Goal: Check status

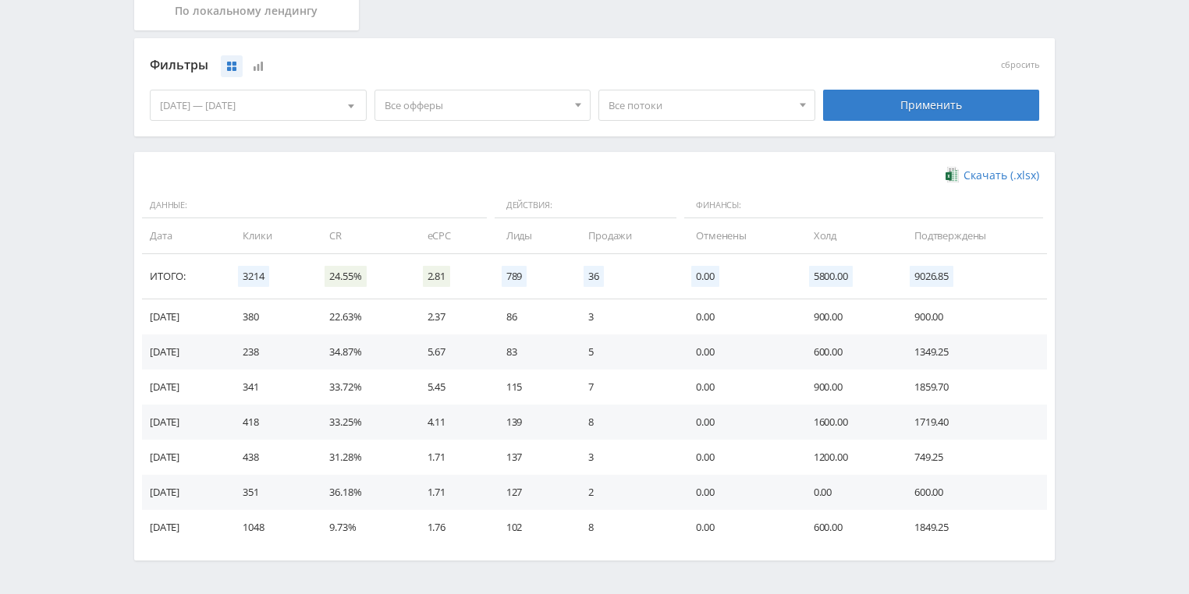
scroll to position [374, 0]
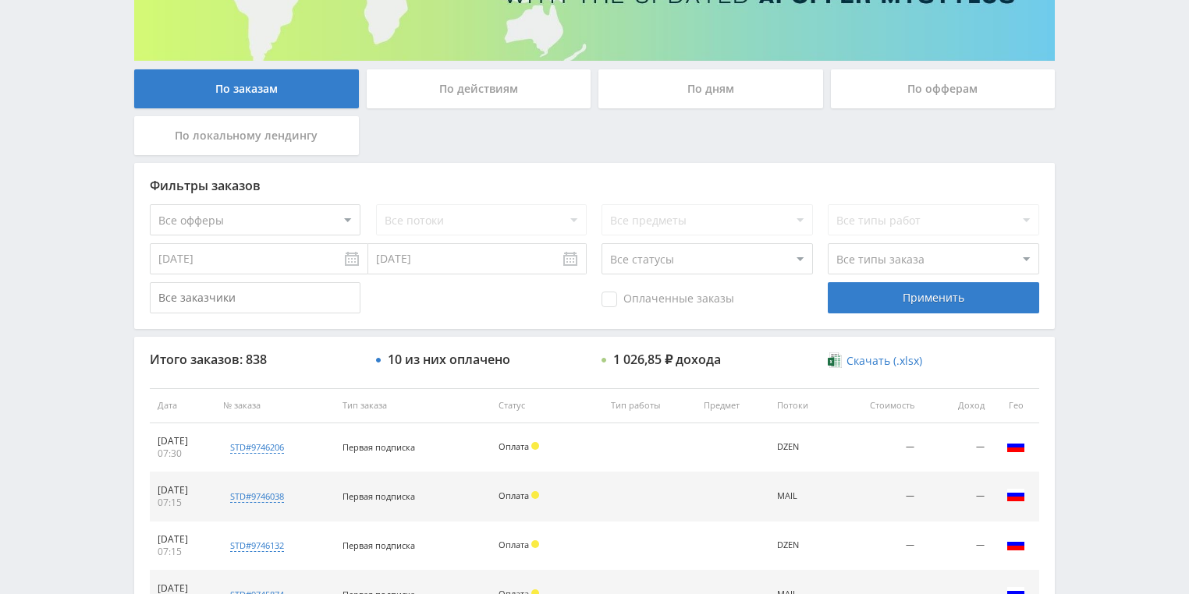
click at [477, 105] on div "По действиям" at bounding box center [479, 88] width 225 height 39
click at [0, 0] on input "По действиям" at bounding box center [0, 0] width 0 height 0
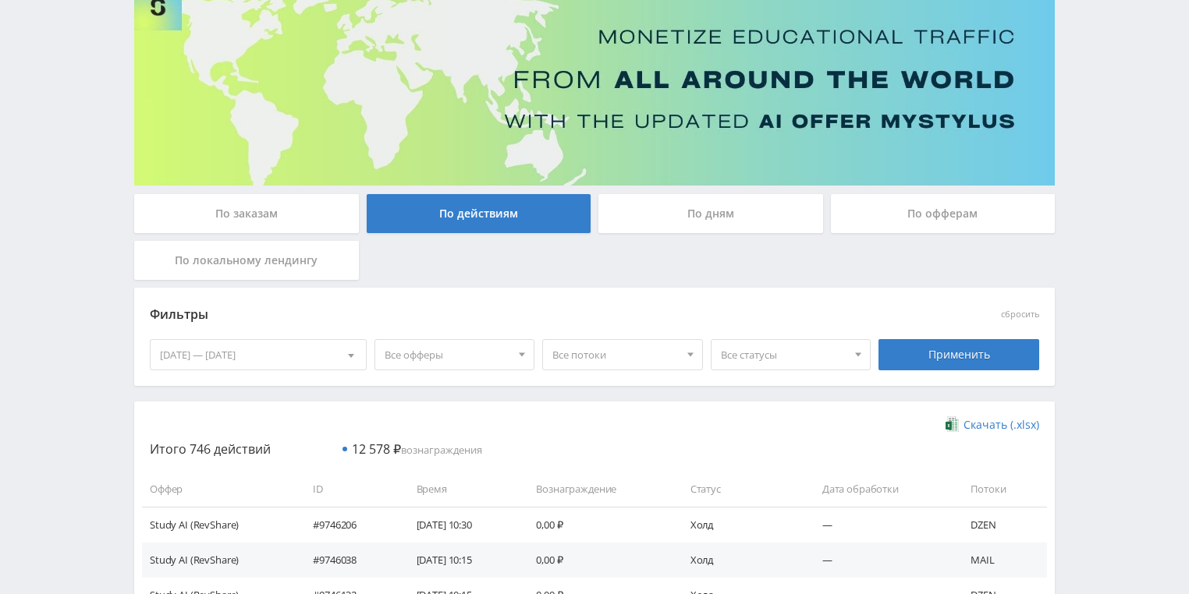
click at [701, 222] on div "По дням" at bounding box center [710, 213] width 225 height 39
click at [0, 0] on input "По дням" at bounding box center [0, 0] width 0 height 0
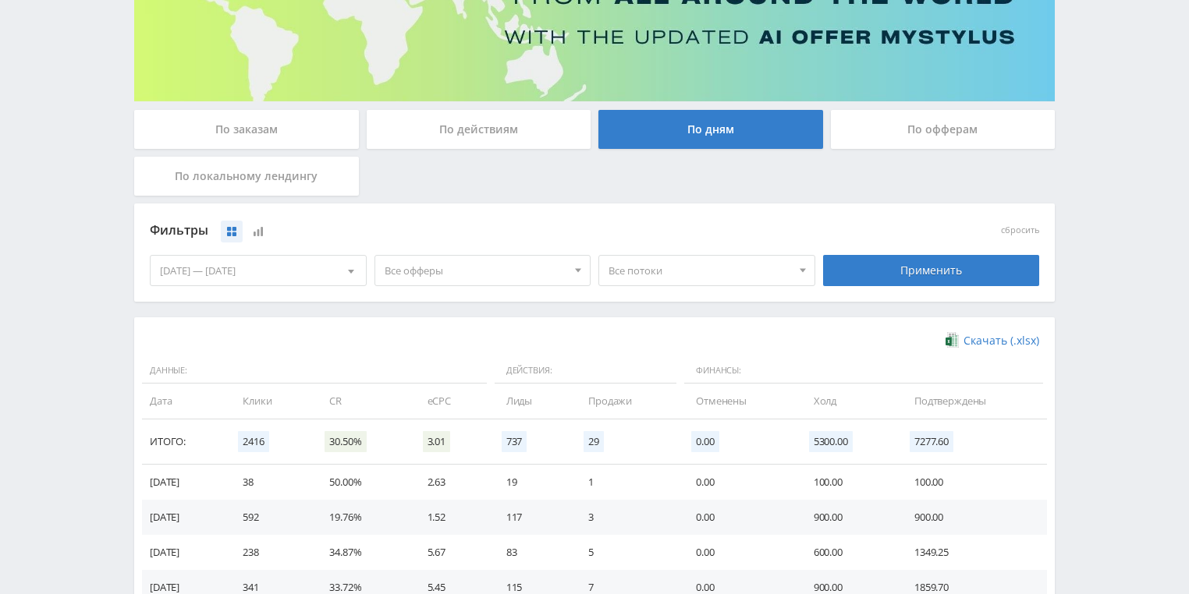
scroll to position [312, 0]
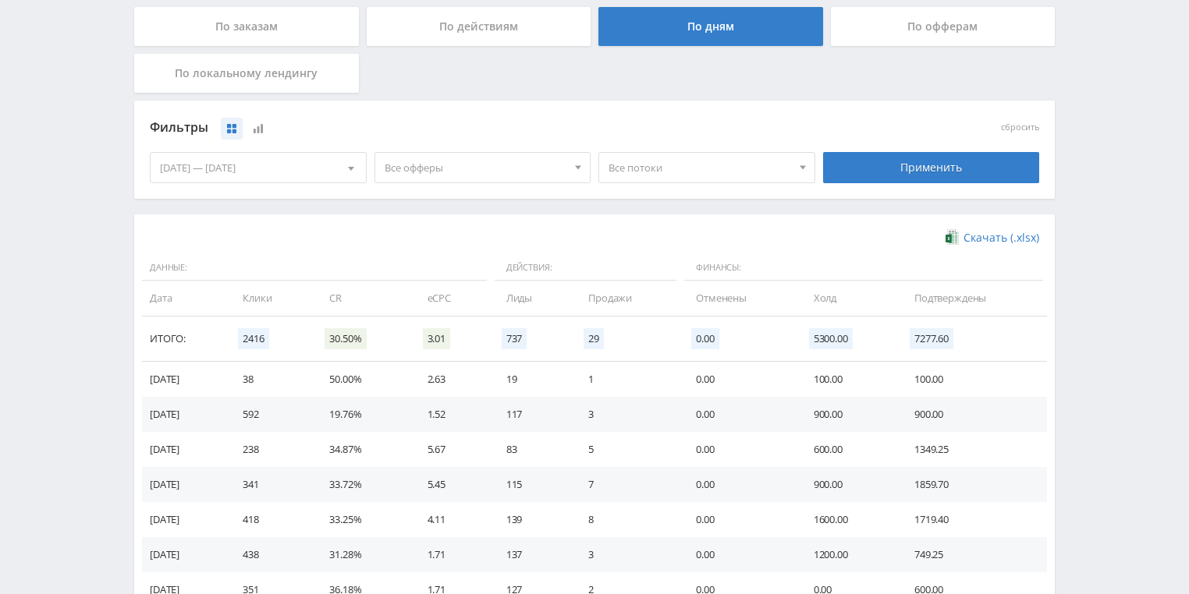
drag, startPoint x: 1089, startPoint y: 193, endPoint x: 824, endPoint y: 11, distance: 321.3
click at [1089, 190] on div "Telegram-канал Инструменты База знаний Ваш менеджер: Valeria Valeria Online @va…" at bounding box center [594, 198] width 1189 height 1021
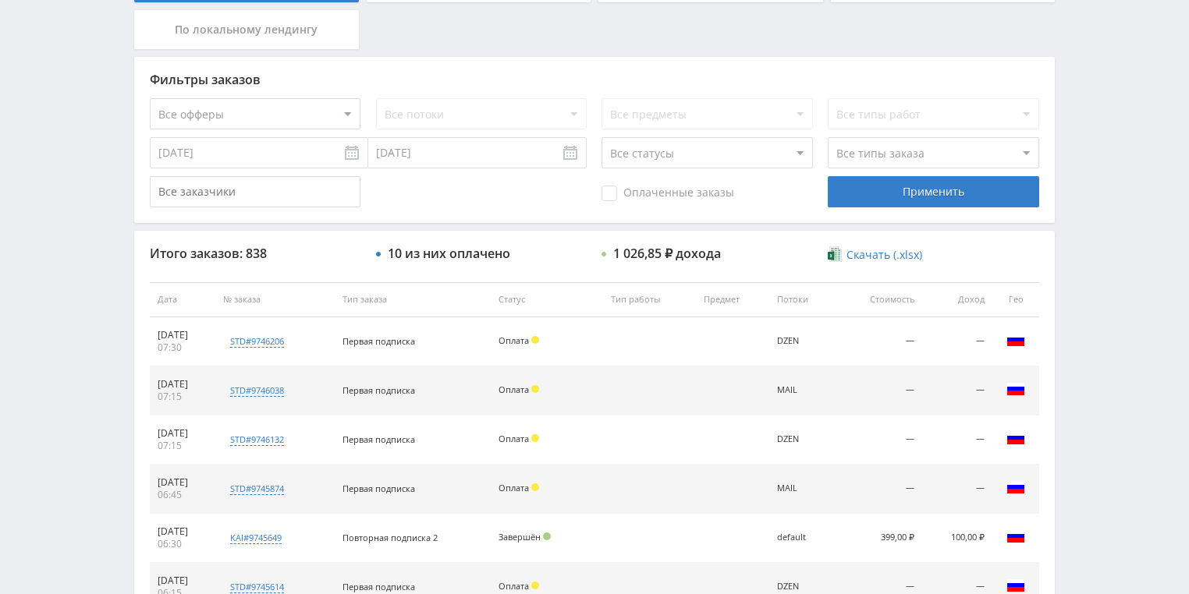
scroll to position [437, 0]
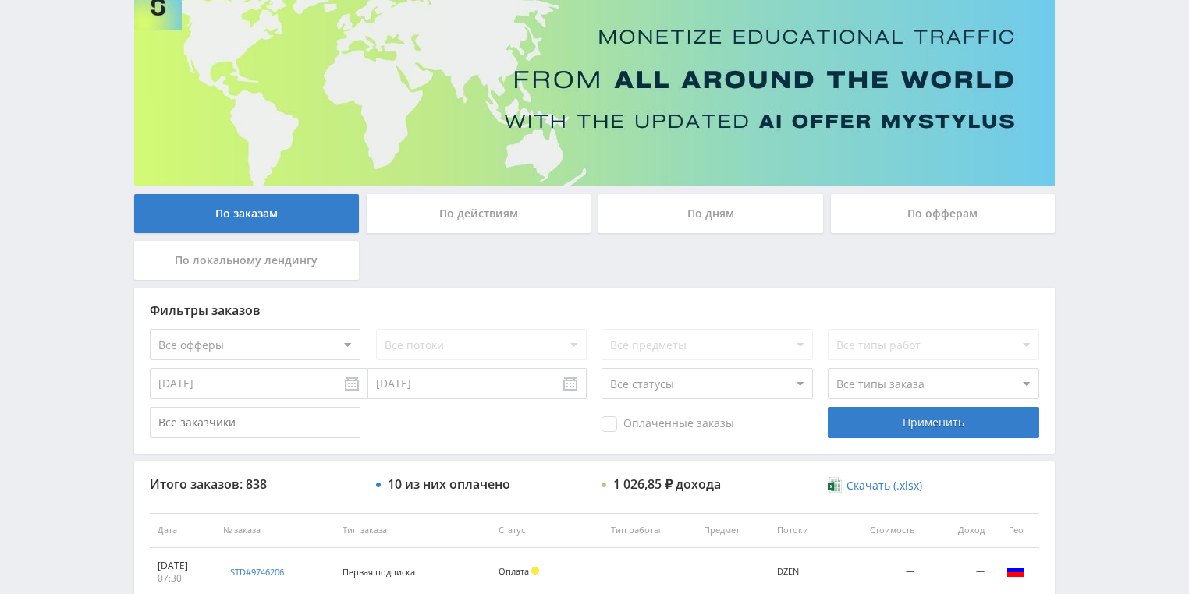
click at [463, 221] on div "По действиям" at bounding box center [479, 213] width 225 height 39
click at [0, 0] on input "По действиям" at bounding box center [0, 0] width 0 height 0
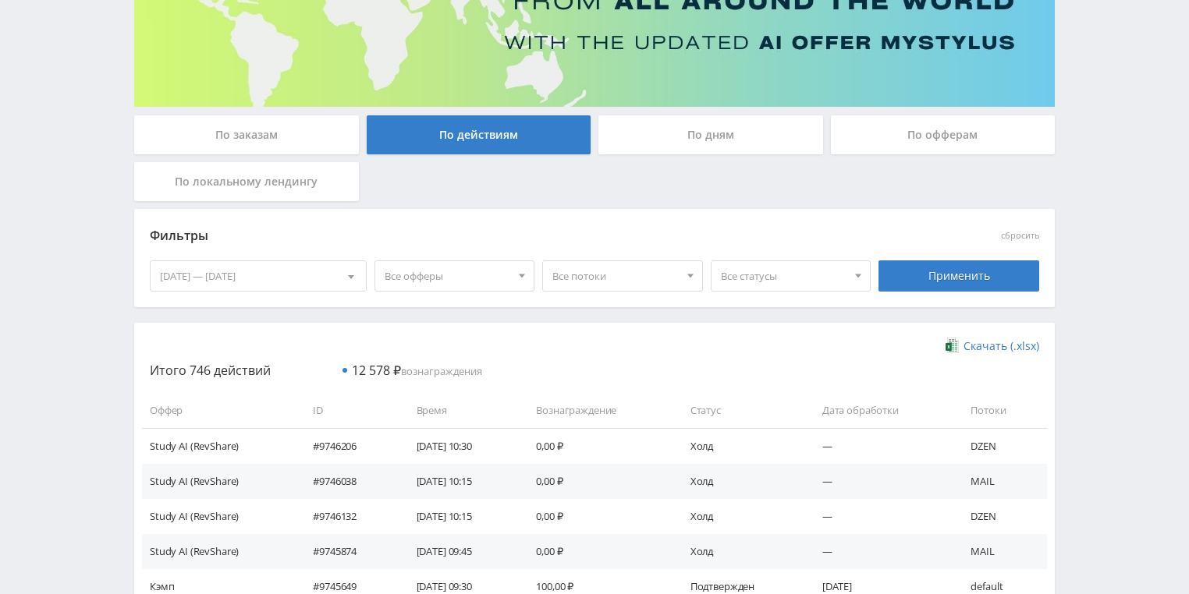
scroll to position [312, 0]
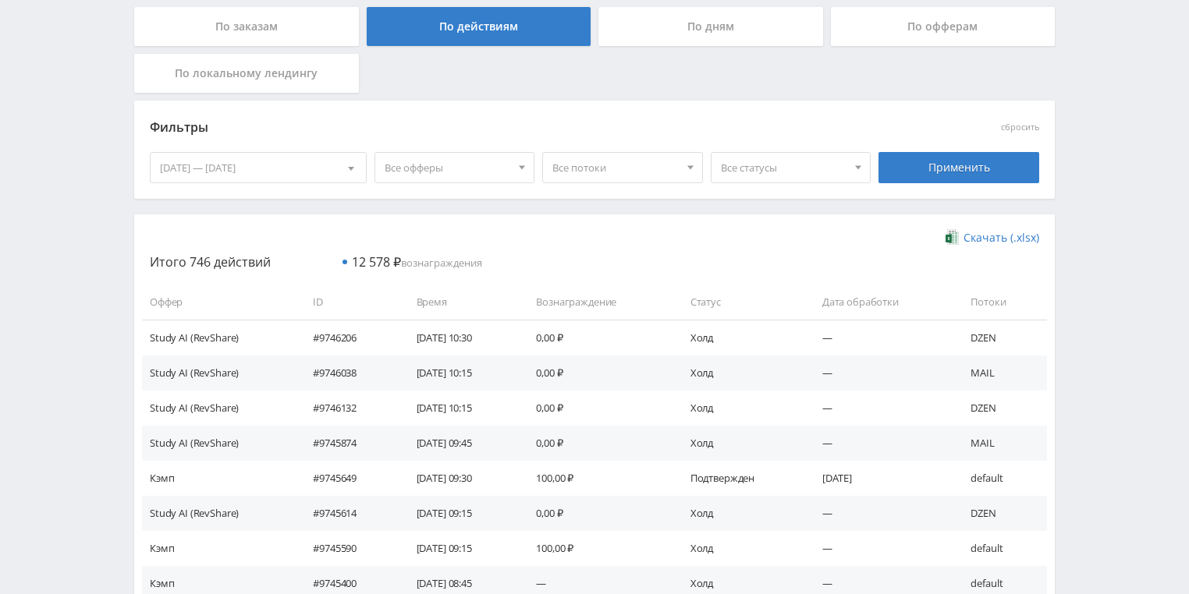
click at [680, 27] on div "По дням" at bounding box center [710, 26] width 225 height 39
click at [0, 0] on input "По дням" at bounding box center [0, 0] width 0 height 0
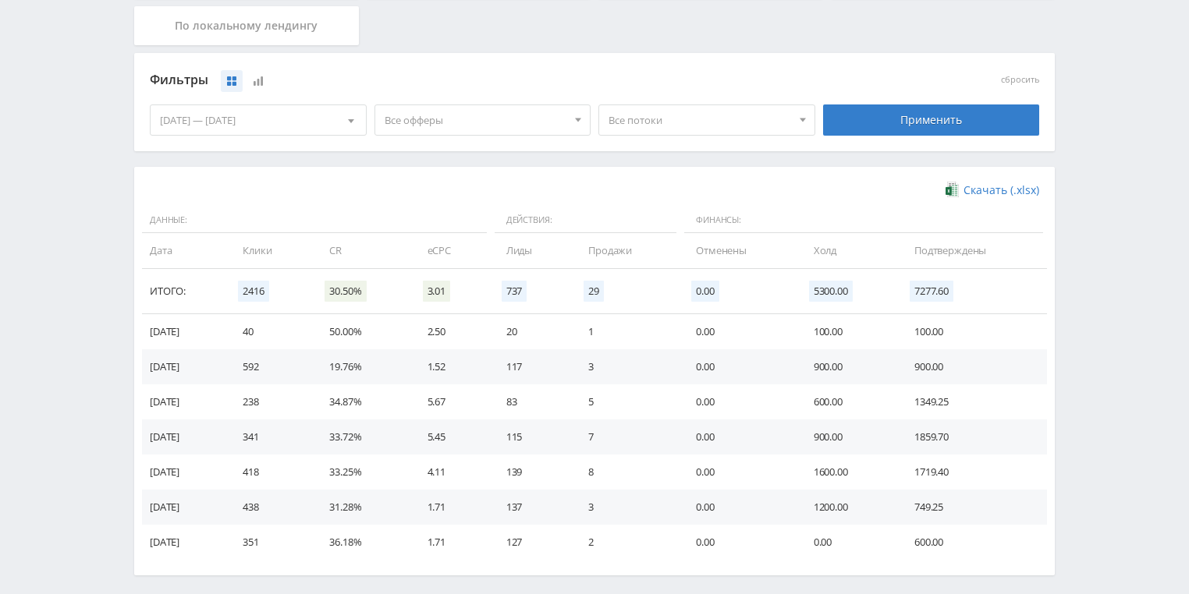
scroll to position [425, 0]
